Goal: Task Accomplishment & Management: Manage account settings

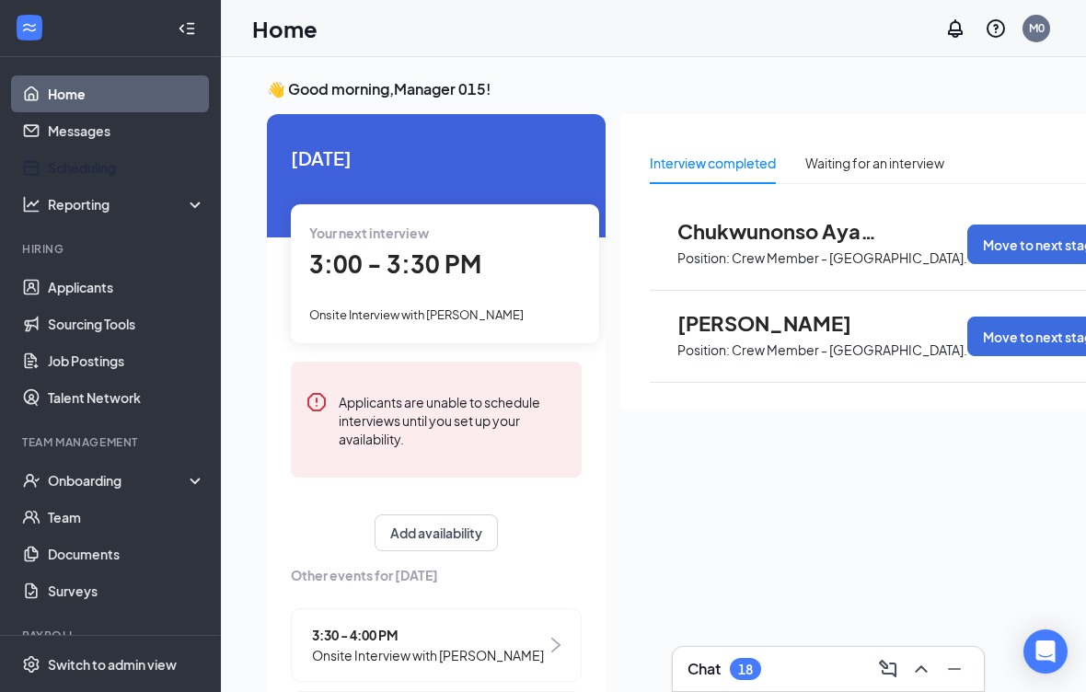
click at [117, 172] on link "Scheduling" at bounding box center [126, 167] width 157 height 37
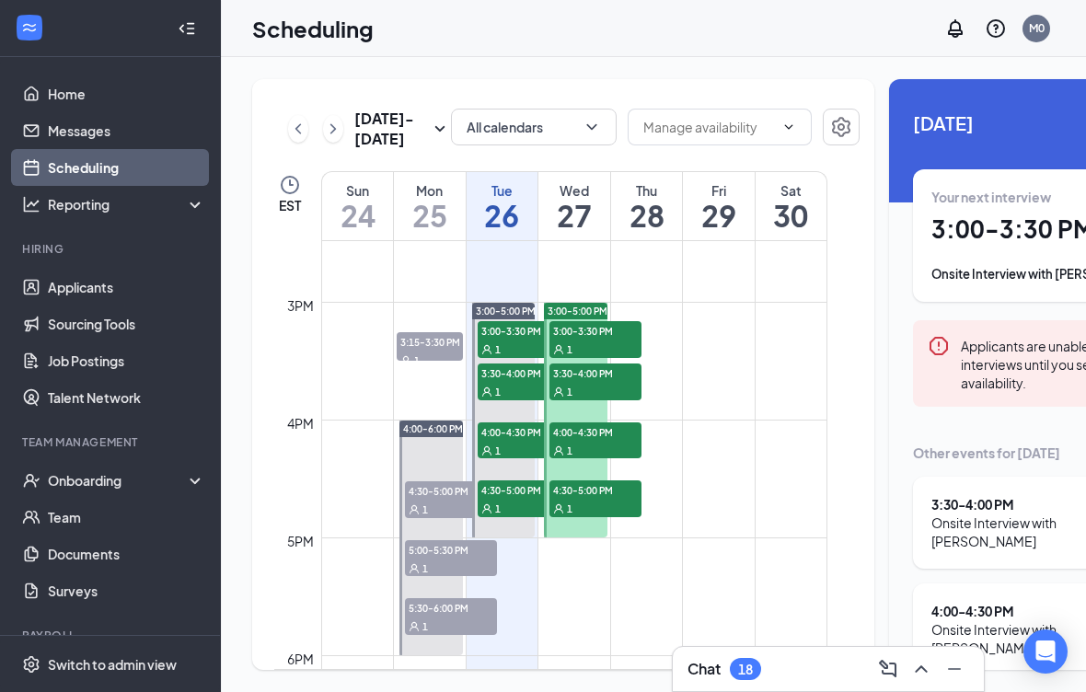
scroll to position [41, 0]
click at [516, 337] on link "3:00-5:00 PM 3:00-3:30 PM 1 3:30-4:00 PM 1 4:00-4:30 PM 1 4:30-5:00 PM 1" at bounding box center [503, 420] width 68 height 236
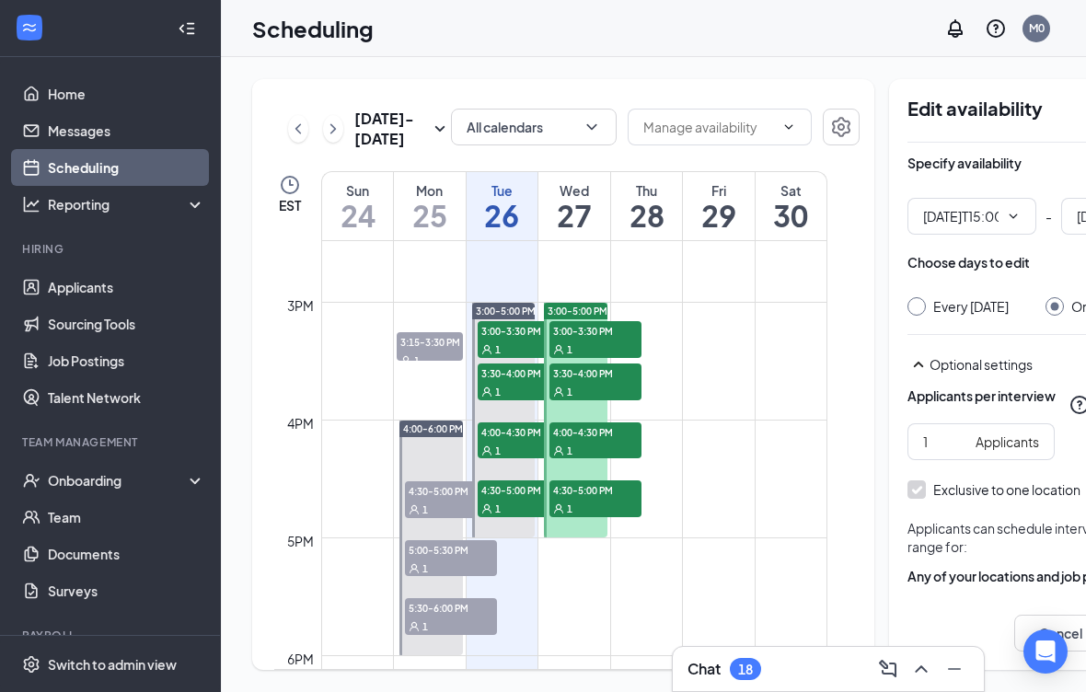
type input "03:00 PM"
type input "05:00 PM"
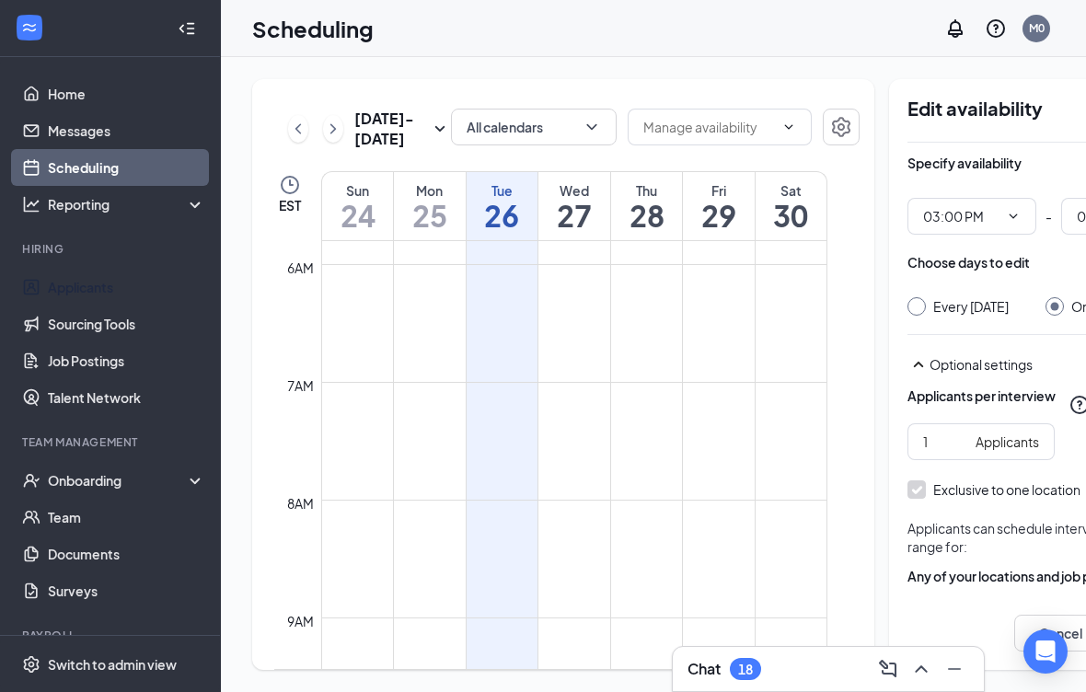
click at [94, 269] on link "Applicants" at bounding box center [126, 287] width 157 height 37
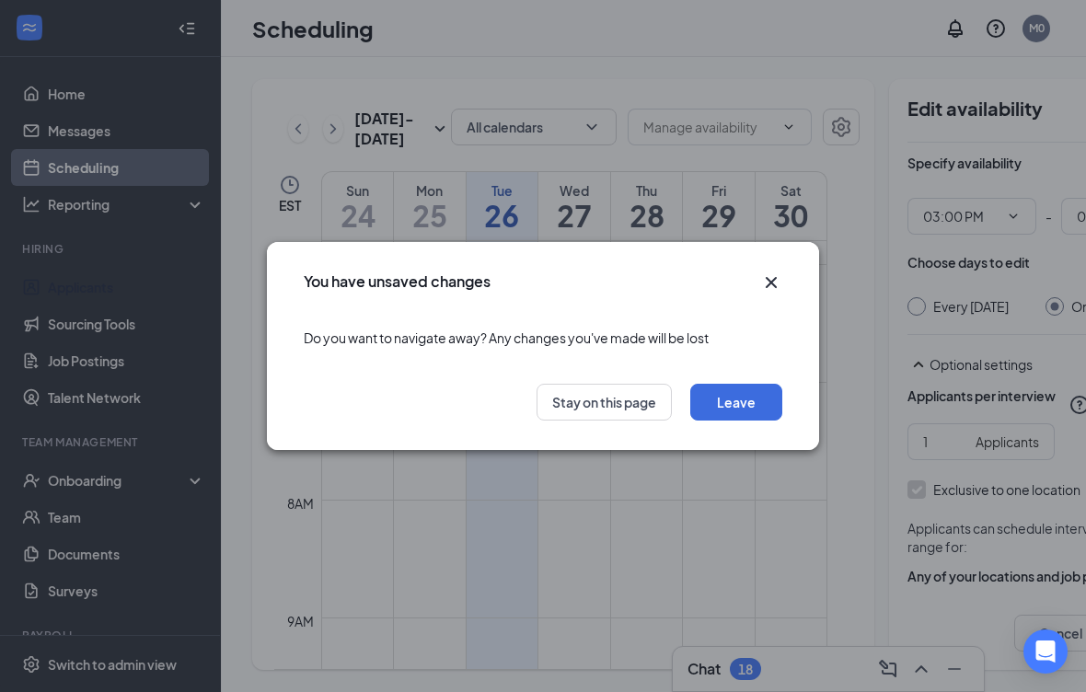
click at [736, 396] on button "Leave" at bounding box center [736, 402] width 92 height 37
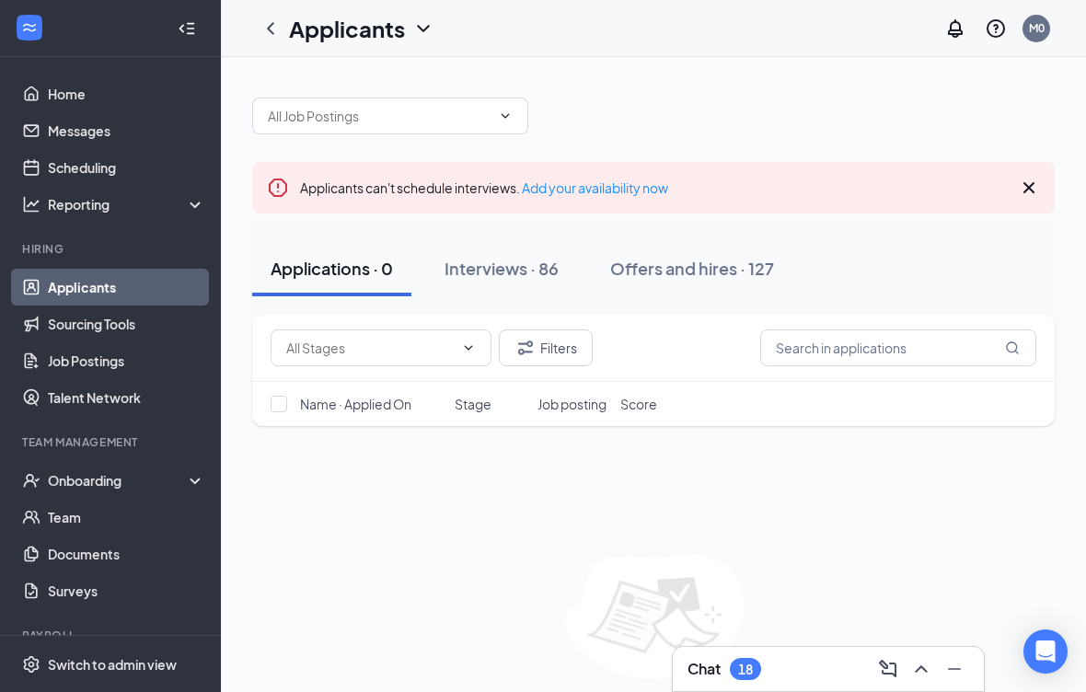
click at [98, 87] on link "Home" at bounding box center [126, 93] width 157 height 37
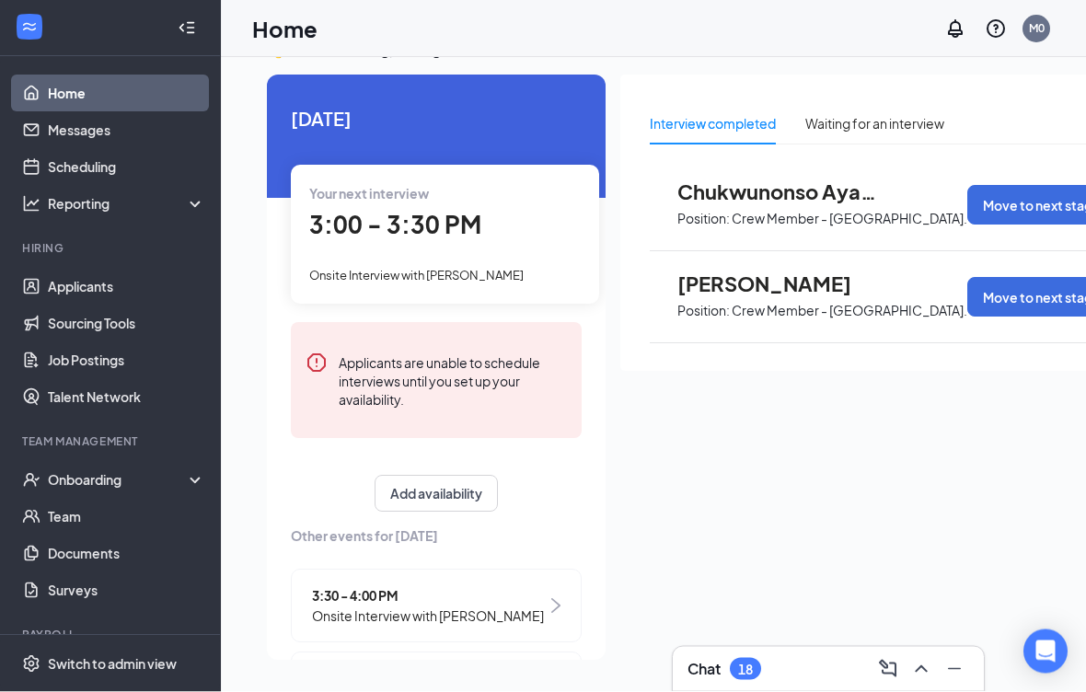
scroll to position [56, 0]
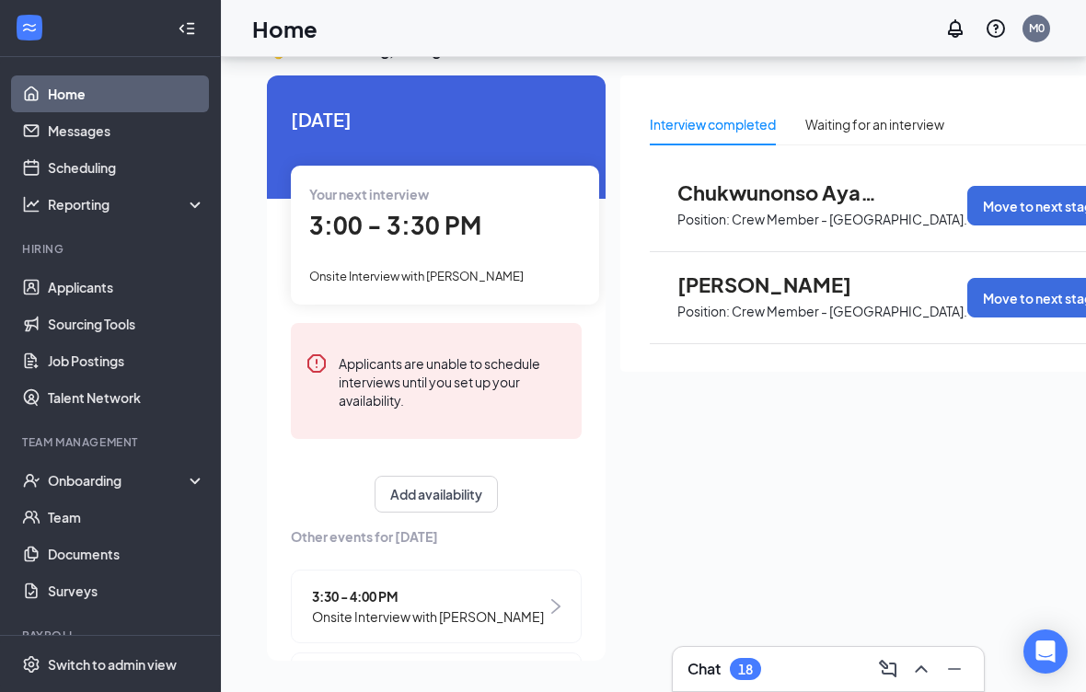
click at [532, 580] on div "3:30 - 4:00 PM Onsite Interview with [PERSON_NAME]" at bounding box center [436, 607] width 291 height 74
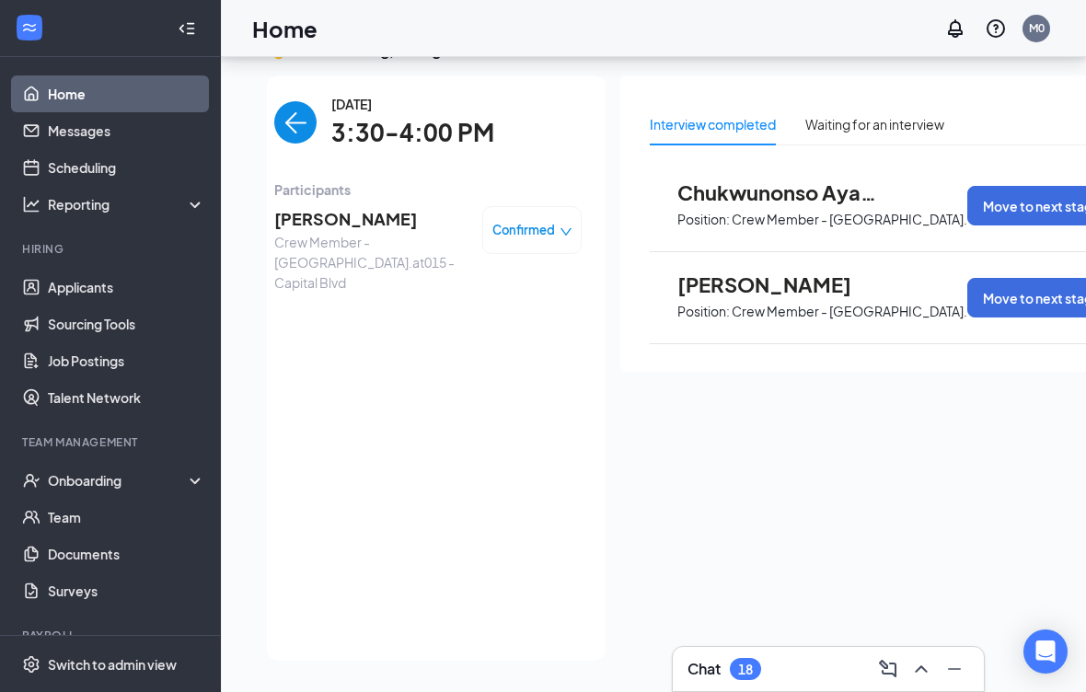
click at [275, 101] on img "back-button" at bounding box center [295, 122] width 42 height 42
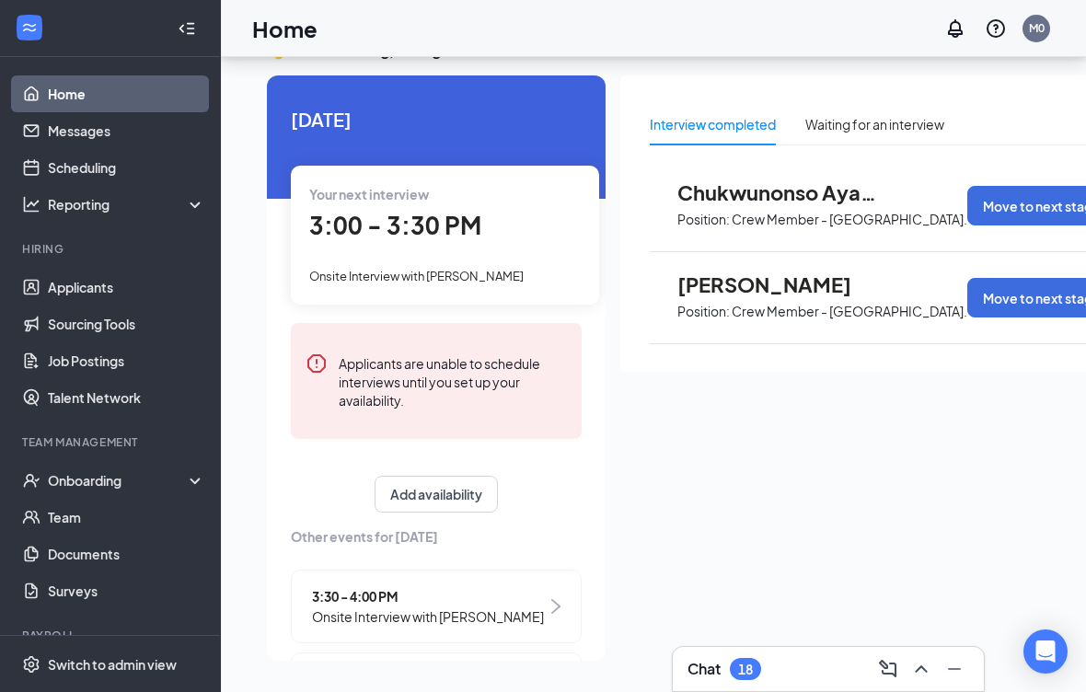
click at [404, 669] on span "4:00 - 4:30 PM" at bounding box center [428, 679] width 232 height 20
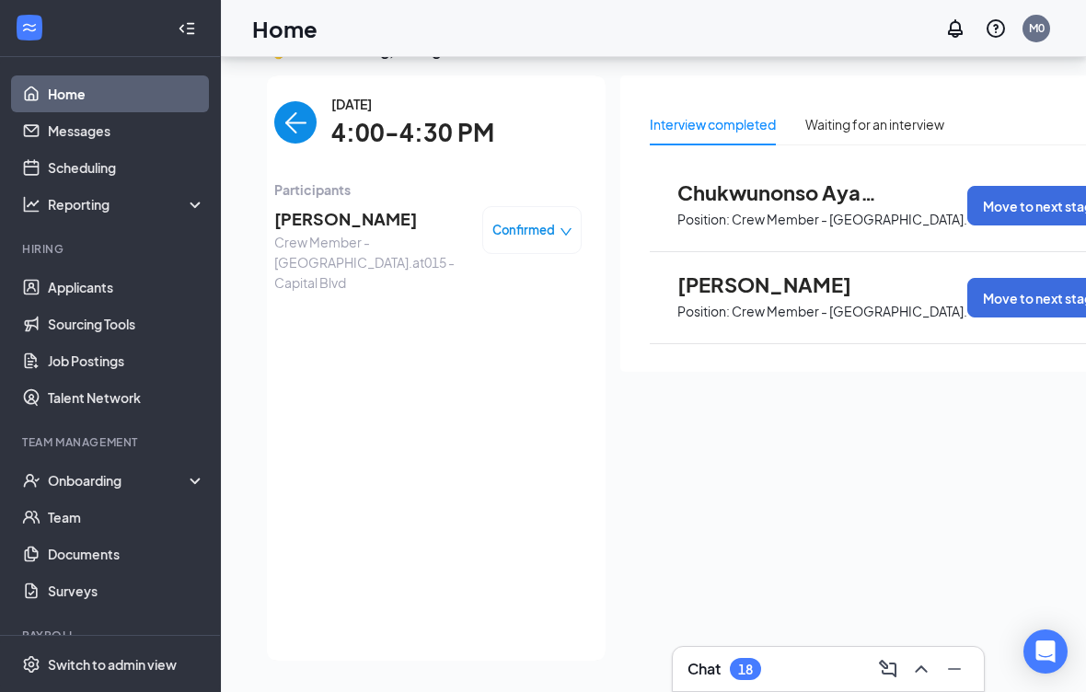
click at [291, 109] on img "back-button" at bounding box center [295, 122] width 42 height 42
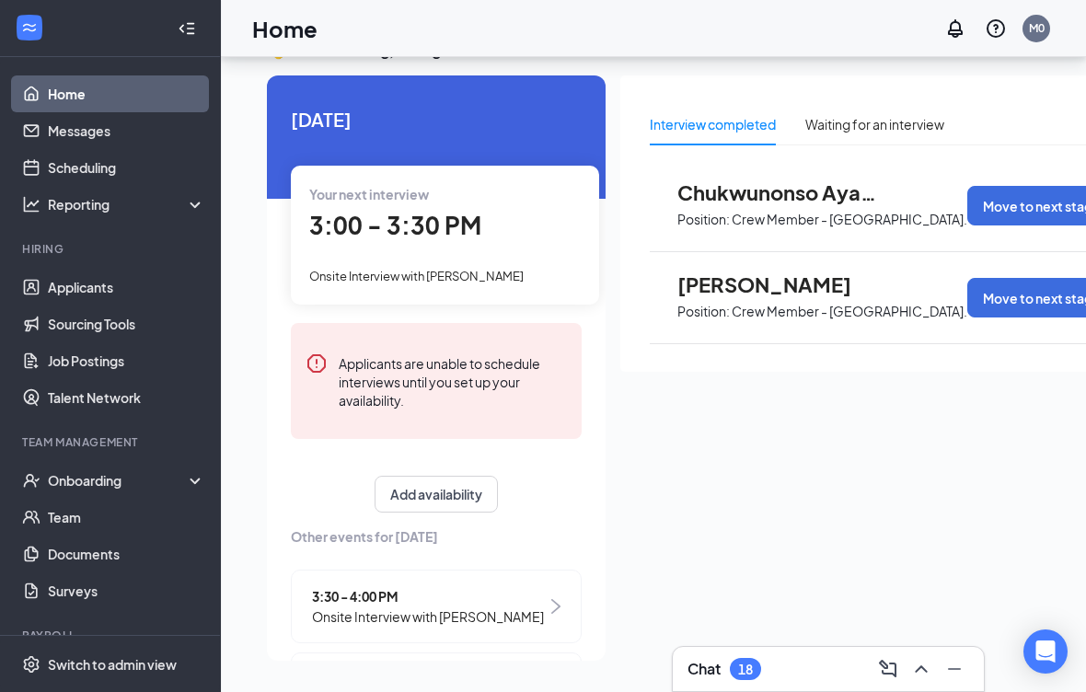
click at [453, 210] on span "3:00 - 3:30 PM" at bounding box center [395, 225] width 172 height 30
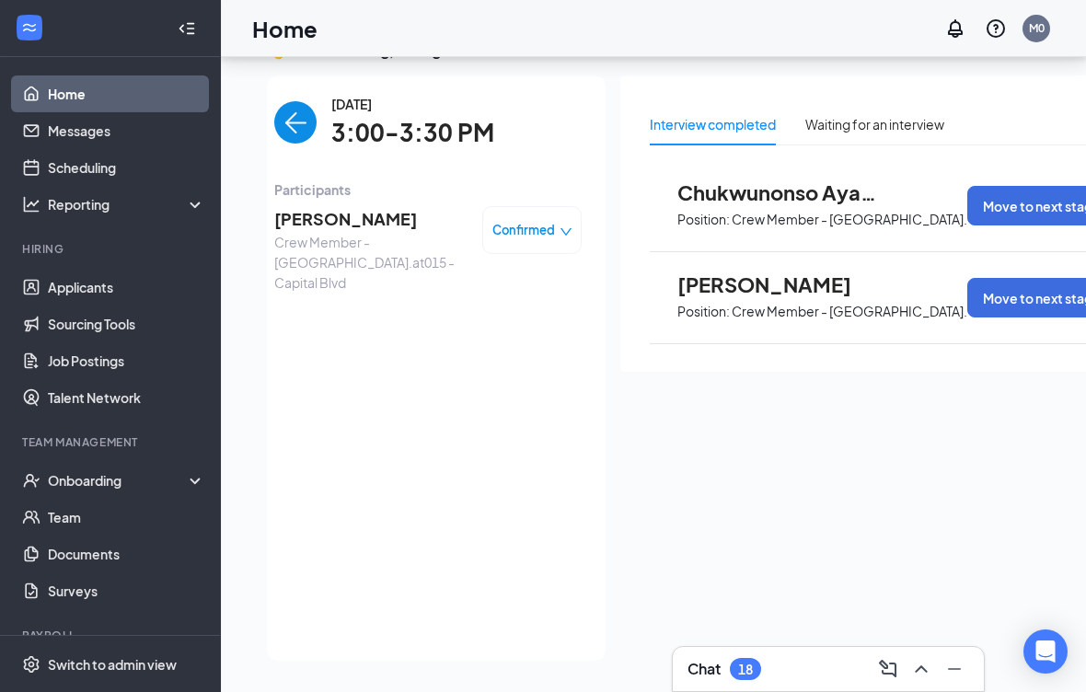
click at [307, 102] on img "back-button" at bounding box center [295, 122] width 42 height 42
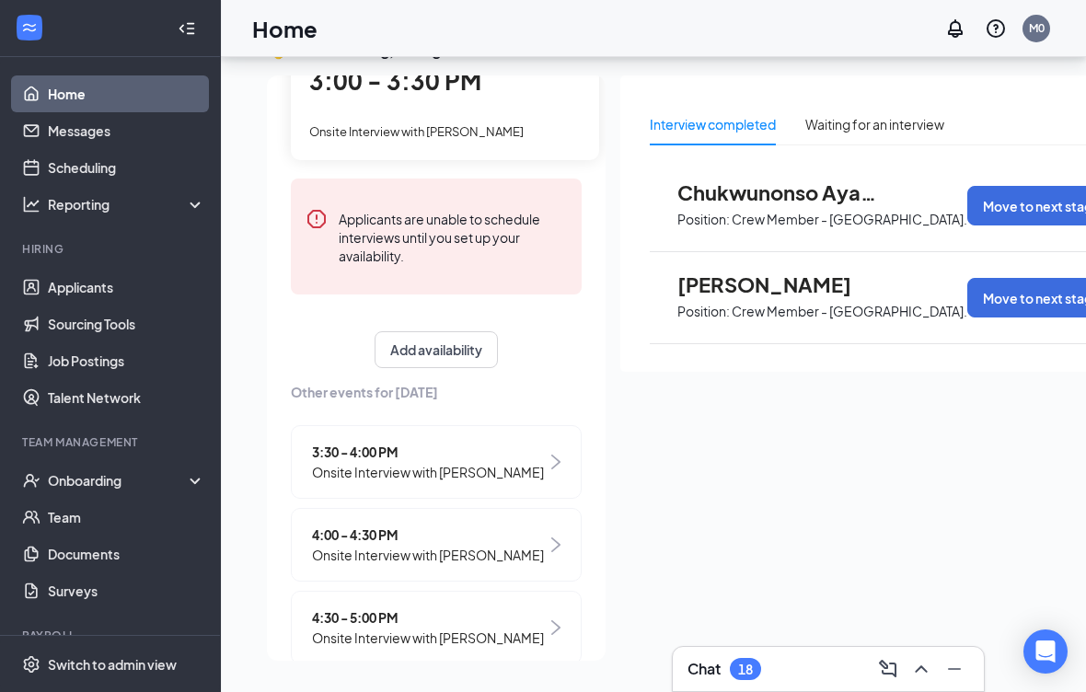
scroll to position [145, 0]
click at [540, 613] on div "4:30 - 5:00 PM Onsite Interview with [PERSON_NAME]" at bounding box center [436, 628] width 291 height 74
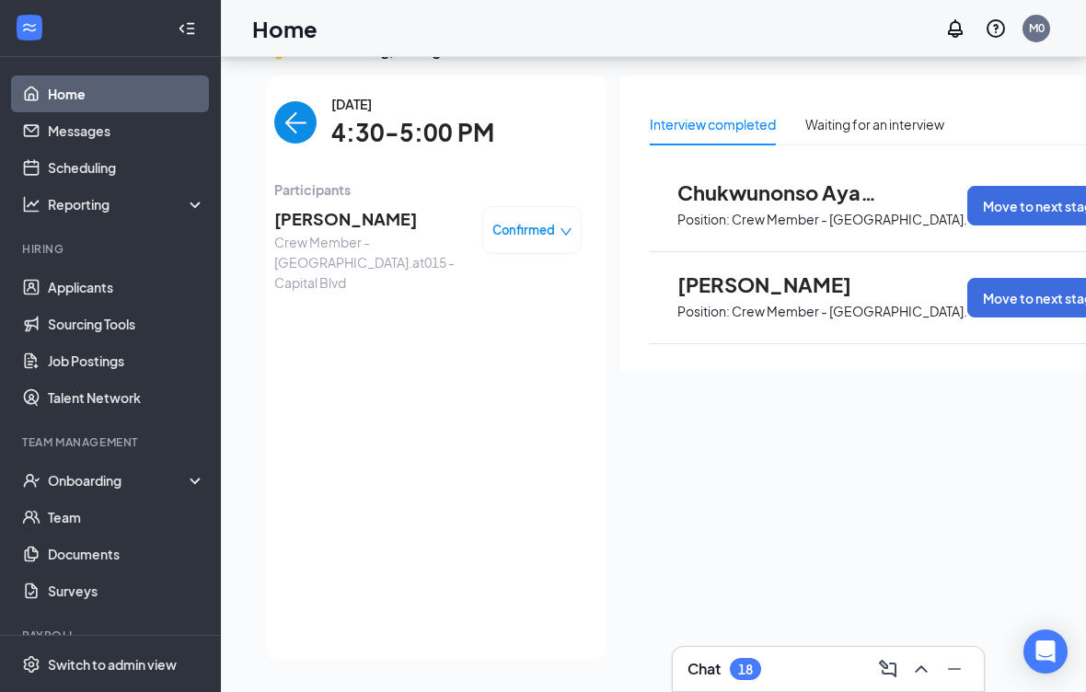
click at [295, 105] on img "back-button" at bounding box center [295, 122] width 42 height 42
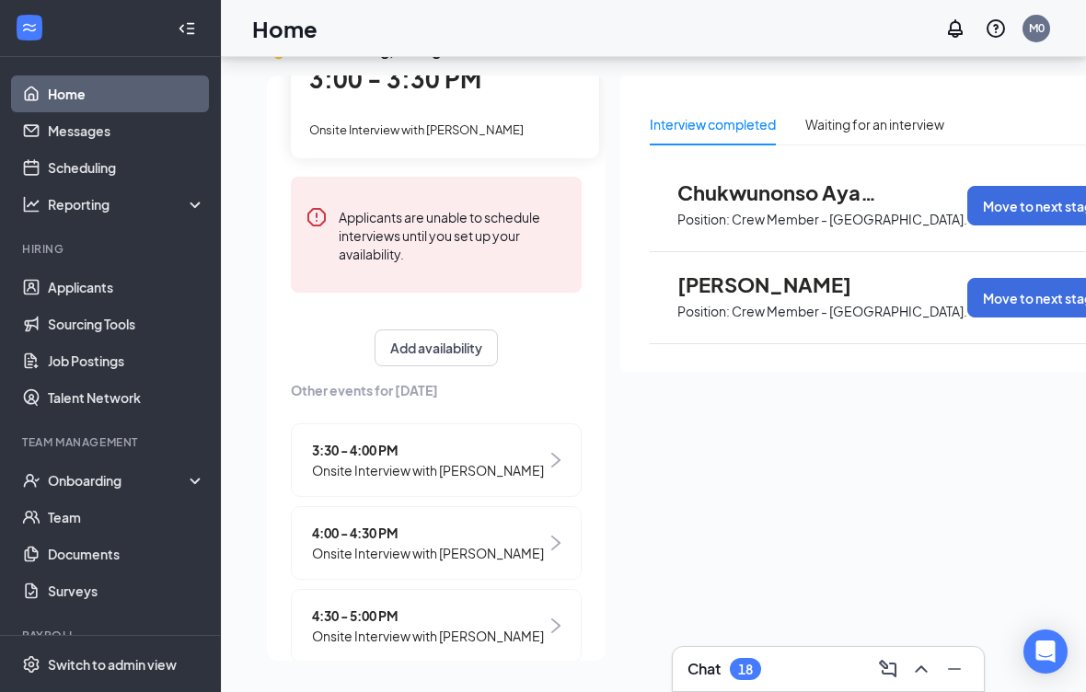
scroll to position [145, 0]
click at [517, 608] on span "4:30 - 5:00 PM" at bounding box center [428, 618] width 232 height 20
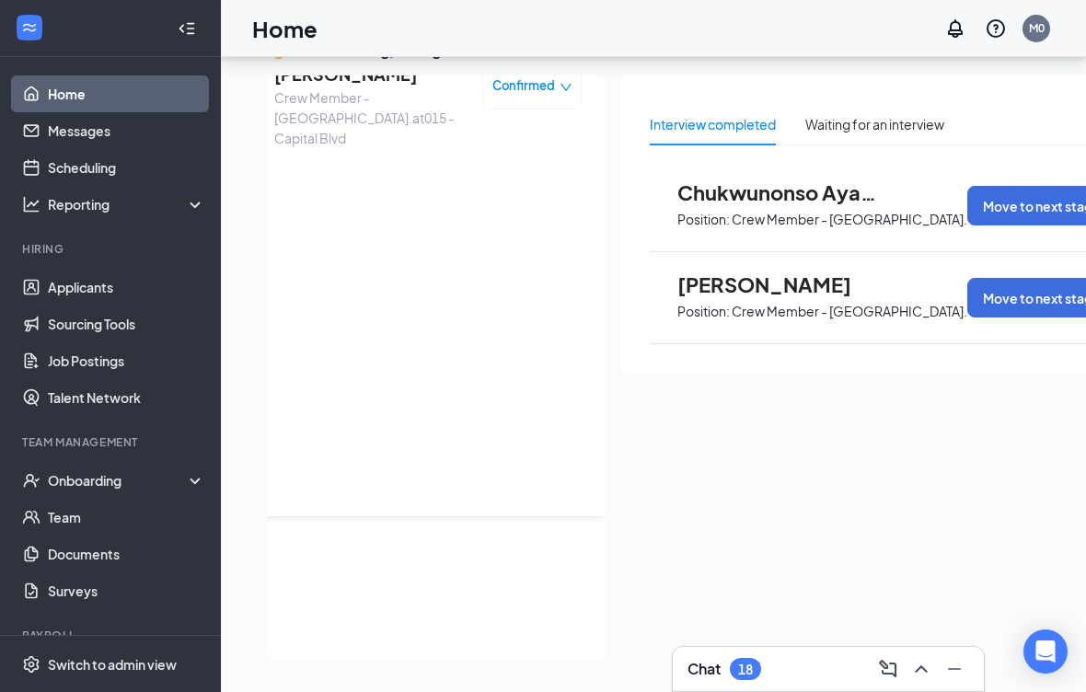
scroll to position [0, 0]
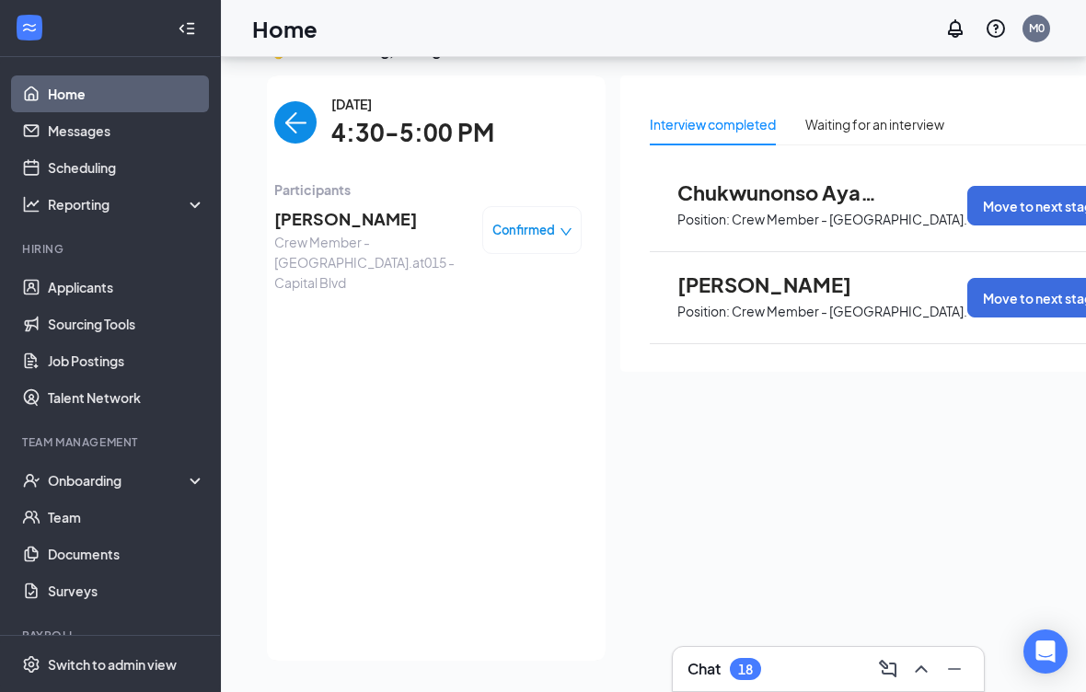
click at [490, 233] on div "Confirmed" at bounding box center [531, 230] width 99 height 48
click at [305, 101] on img "back-button" at bounding box center [295, 122] width 42 height 42
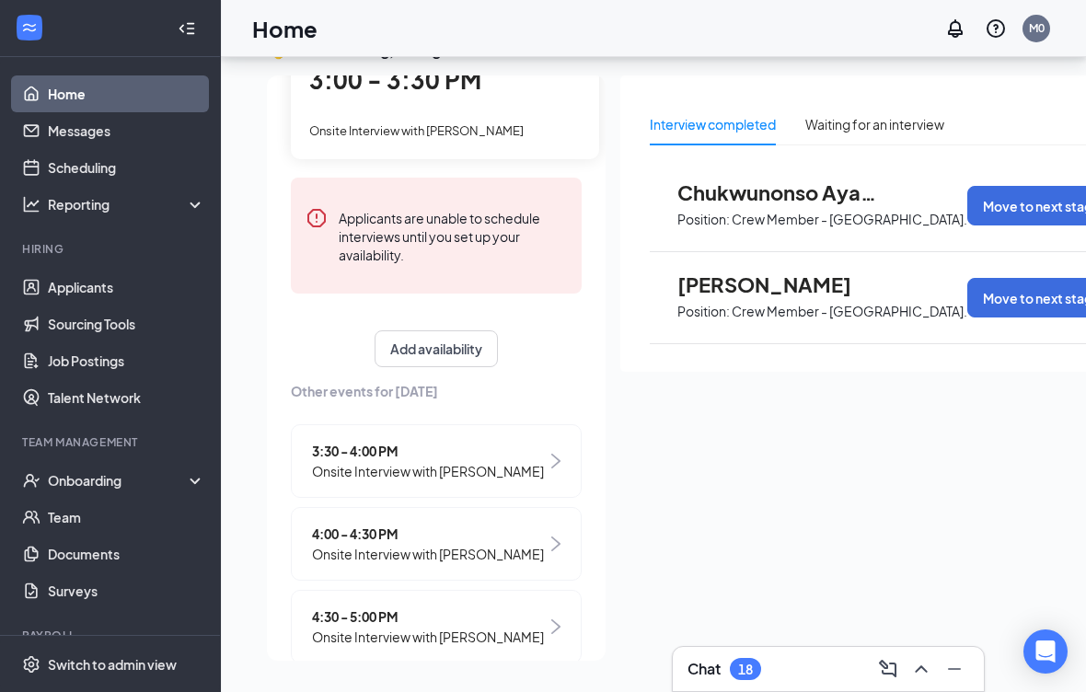
scroll to position [145, 0]
